Goal: Task Accomplishment & Management: Use online tool/utility

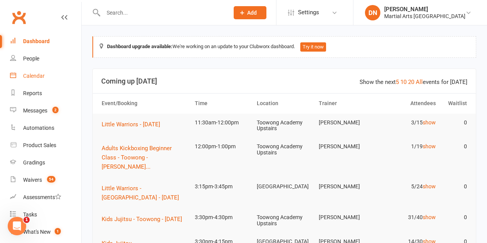
click at [28, 77] on div "Calendar" at bounding box center [34, 76] width 22 height 6
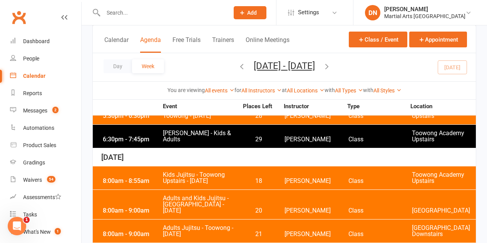
scroll to position [2192, 0]
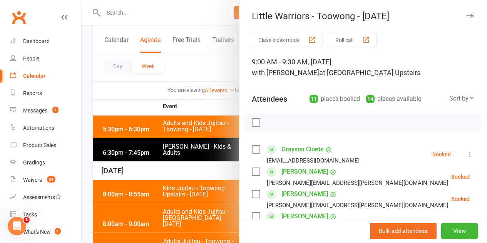
scroll to position [2231, 0]
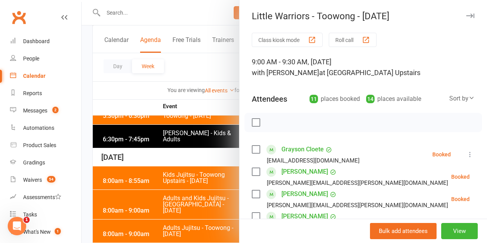
click at [180, 161] on div at bounding box center [284, 121] width 405 height 243
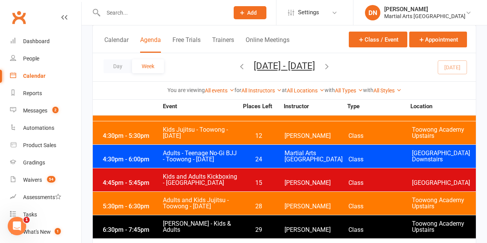
scroll to position [2154, 0]
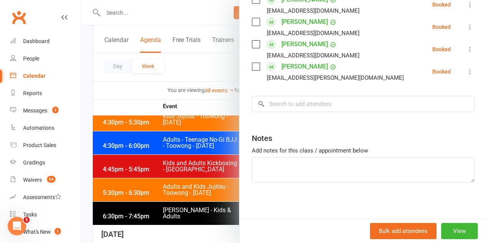
scroll to position [308, 0]
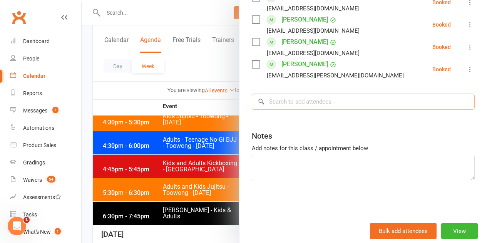
click at [292, 102] on input "search" at bounding box center [363, 101] width 223 height 16
type input "ong"
click at [457, 103] on input "ong" at bounding box center [363, 101] width 223 height 16
click at [453, 102] on input "ong" at bounding box center [363, 101] width 223 height 16
click at [297, 105] on input "search" at bounding box center [363, 101] width 223 height 16
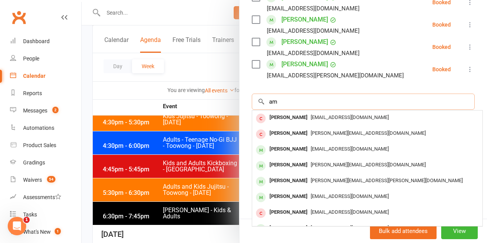
type input "a"
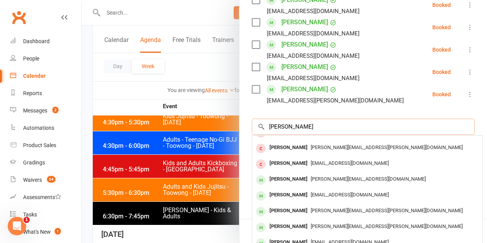
scroll to position [270, 0]
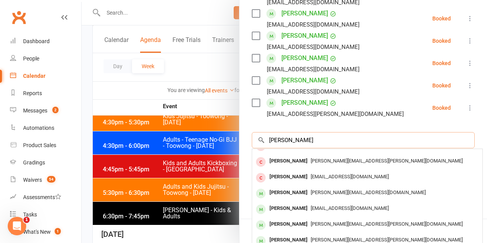
drag, startPoint x: 302, startPoint y: 144, endPoint x: 237, endPoint y: 142, distance: 65.0
click at [239, 142] on div "Class kiosk mode Roll call 9:00 AM - 9:30 AM, Saturday, September, 20, 2025 wit…" at bounding box center [362, 10] width 247 height 494
type input "Amanda ong"
click at [126, 4] on div at bounding box center [284, 121] width 405 height 243
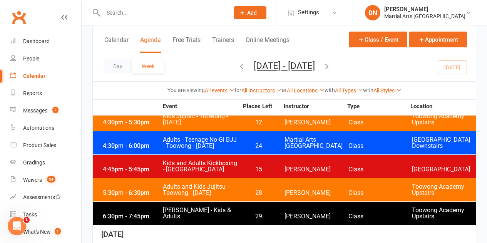
click at [115, 13] on input "text" at bounding box center [162, 12] width 123 height 11
paste input "Amanda ong"
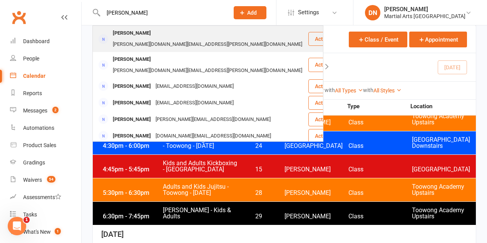
type input "Amanda ong"
click at [158, 39] on div "amanda.m.ong@outlook.com" at bounding box center [207, 44] width 194 height 11
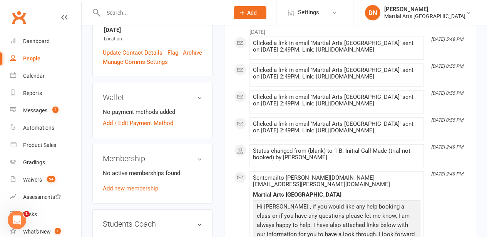
scroll to position [269, 0]
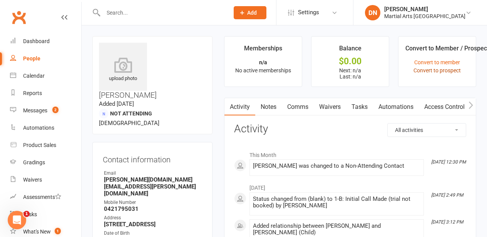
click at [453, 70] on link "Convert to prospect" at bounding box center [436, 70] width 47 height 6
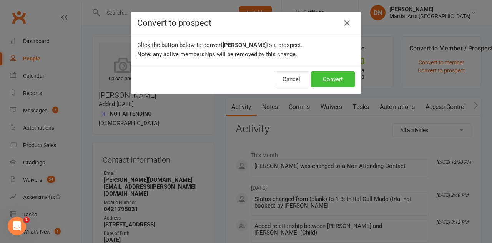
click at [337, 77] on button "Convert" at bounding box center [333, 79] width 44 height 16
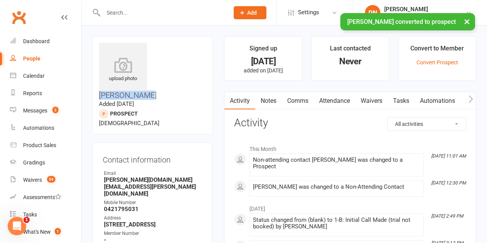
drag, startPoint x: 203, startPoint y: 45, endPoint x: 155, endPoint y: 50, distance: 48.7
click at [155, 50] on h3 "Harrison Ong" at bounding box center [152, 71] width 107 height 57
copy h3 "Harrison Ong"
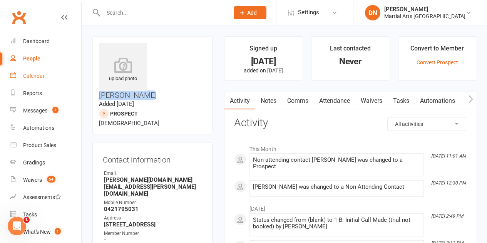
click at [43, 77] on div "Calendar" at bounding box center [34, 76] width 22 height 6
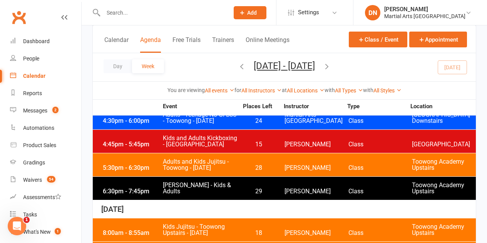
scroll to position [2192, 0]
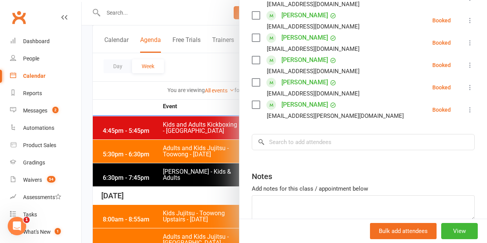
scroll to position [308, 0]
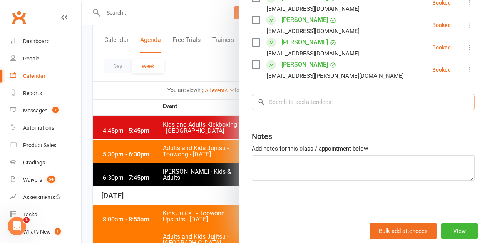
click at [300, 103] on input "search" at bounding box center [363, 102] width 223 height 16
paste input "Harrison Ong"
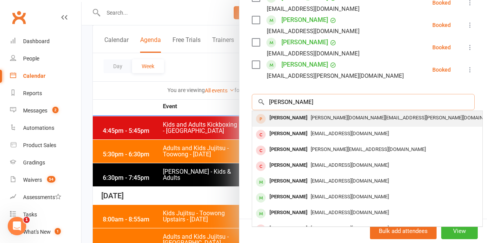
type input "Harrison Ong"
click at [285, 118] on div "Harrison Ong" at bounding box center [288, 117] width 44 height 11
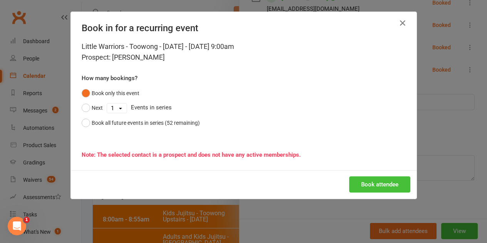
click at [386, 177] on button "Book attendee" at bounding box center [379, 184] width 61 height 16
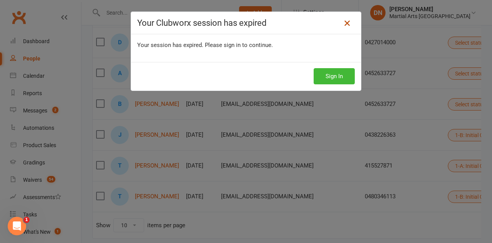
click at [350, 20] on link at bounding box center [347, 23] width 12 height 12
